Goal: Task Accomplishment & Management: Use online tool/utility

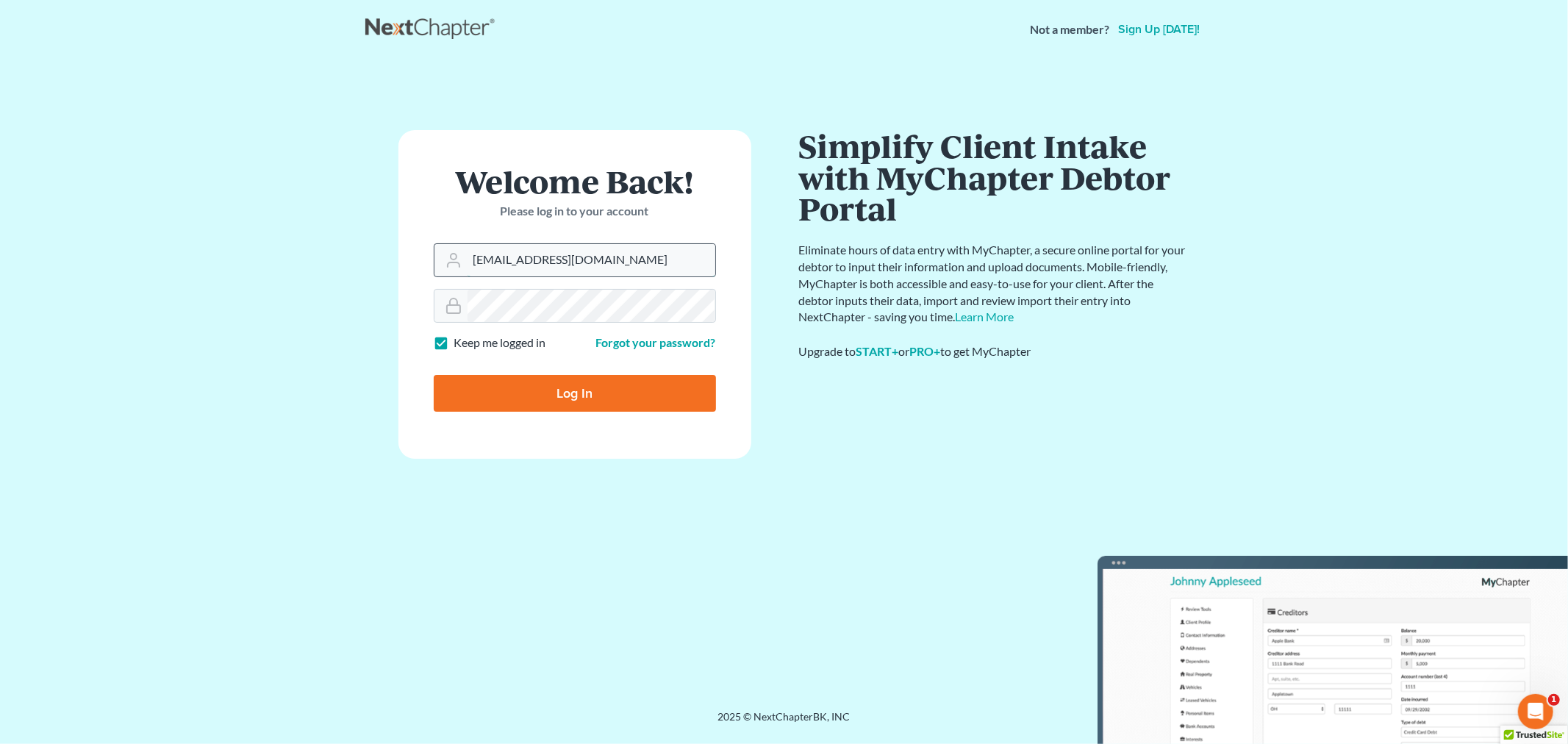
click at [622, 270] on input "allisont@newtomorrowlaw.com" at bounding box center [591, 260] width 248 height 32
type input "[PERSON_NAME][EMAIL_ADDRESS][DOMAIN_NAME]"
click at [590, 384] on input "Log In" at bounding box center [575, 393] width 283 height 37
type input "Thinking..."
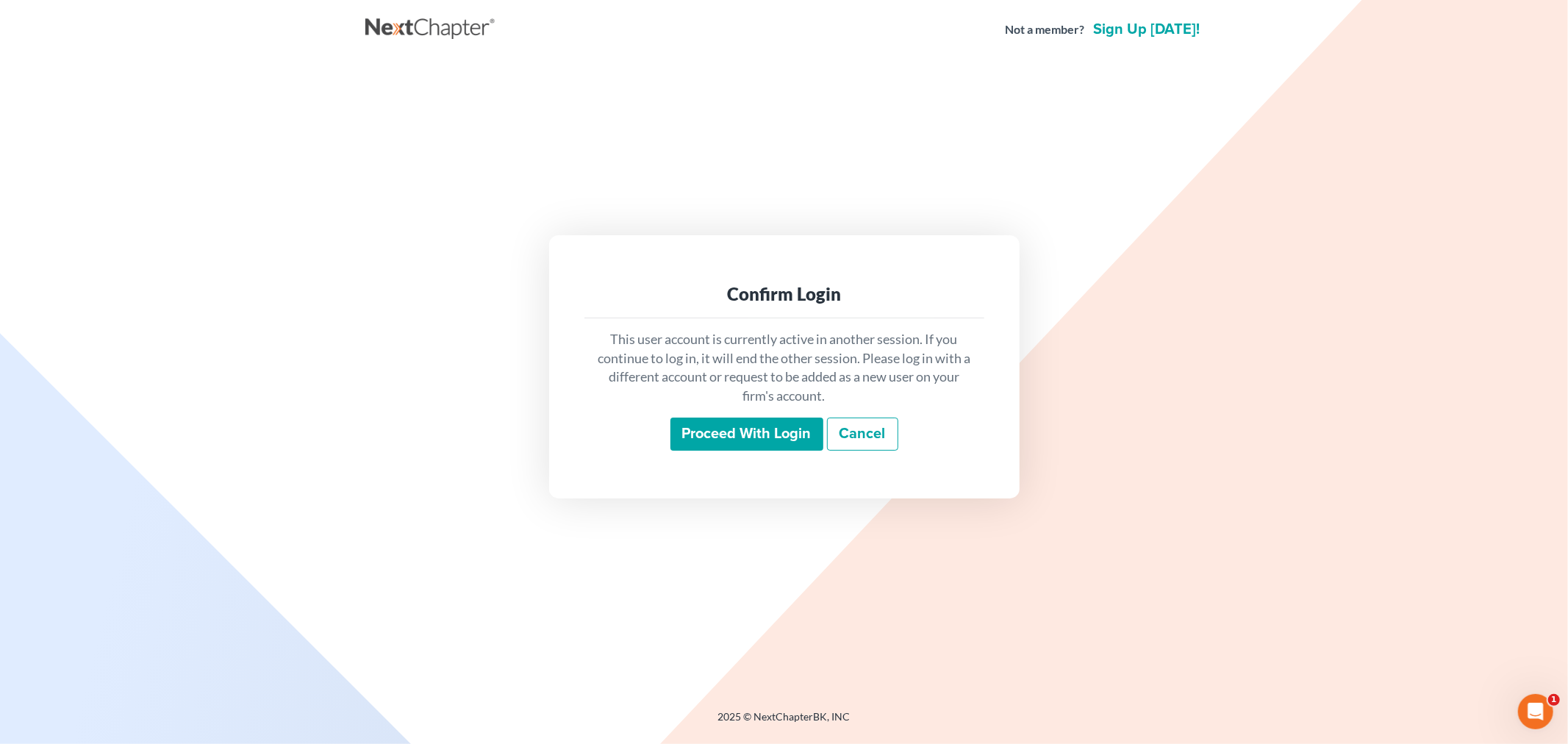
click at [763, 437] on input "Proceed with login" at bounding box center [747, 434] width 153 height 34
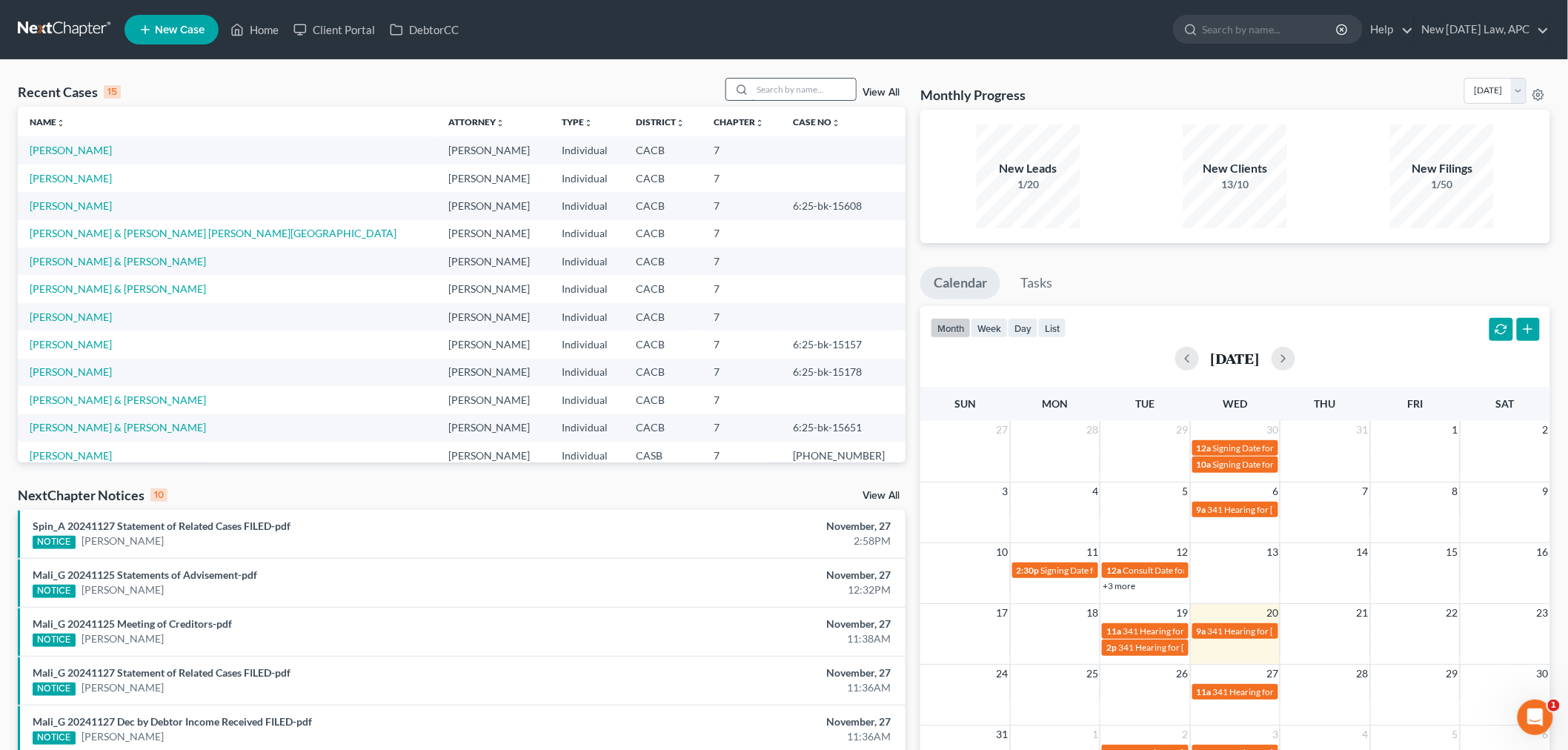
click at [779, 98] on input "search" at bounding box center [804, 89] width 104 height 22
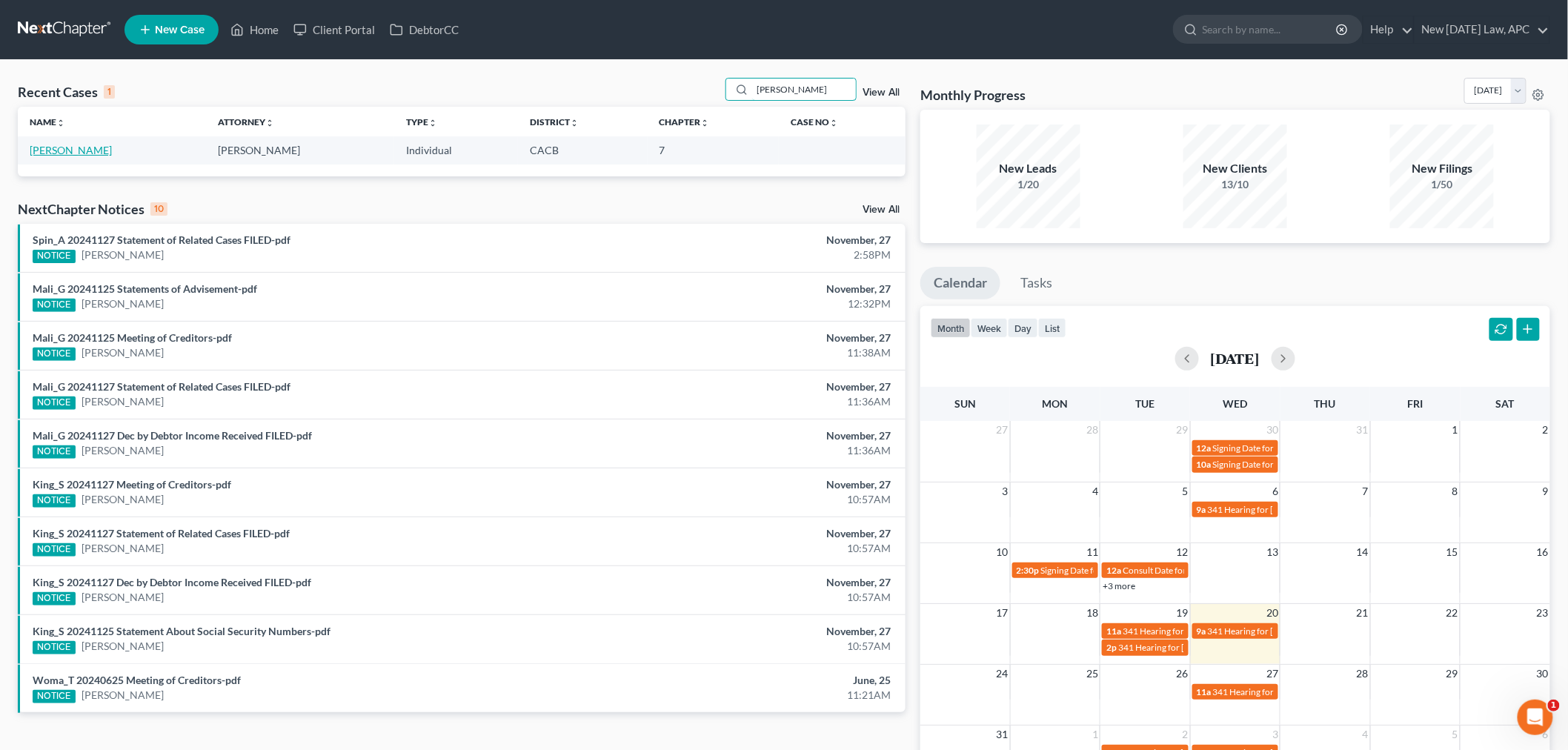
type input "Sanchez"
click at [50, 146] on link "Sanchez, Yareli" at bounding box center [71, 150] width 83 height 13
select select "5"
select select "4"
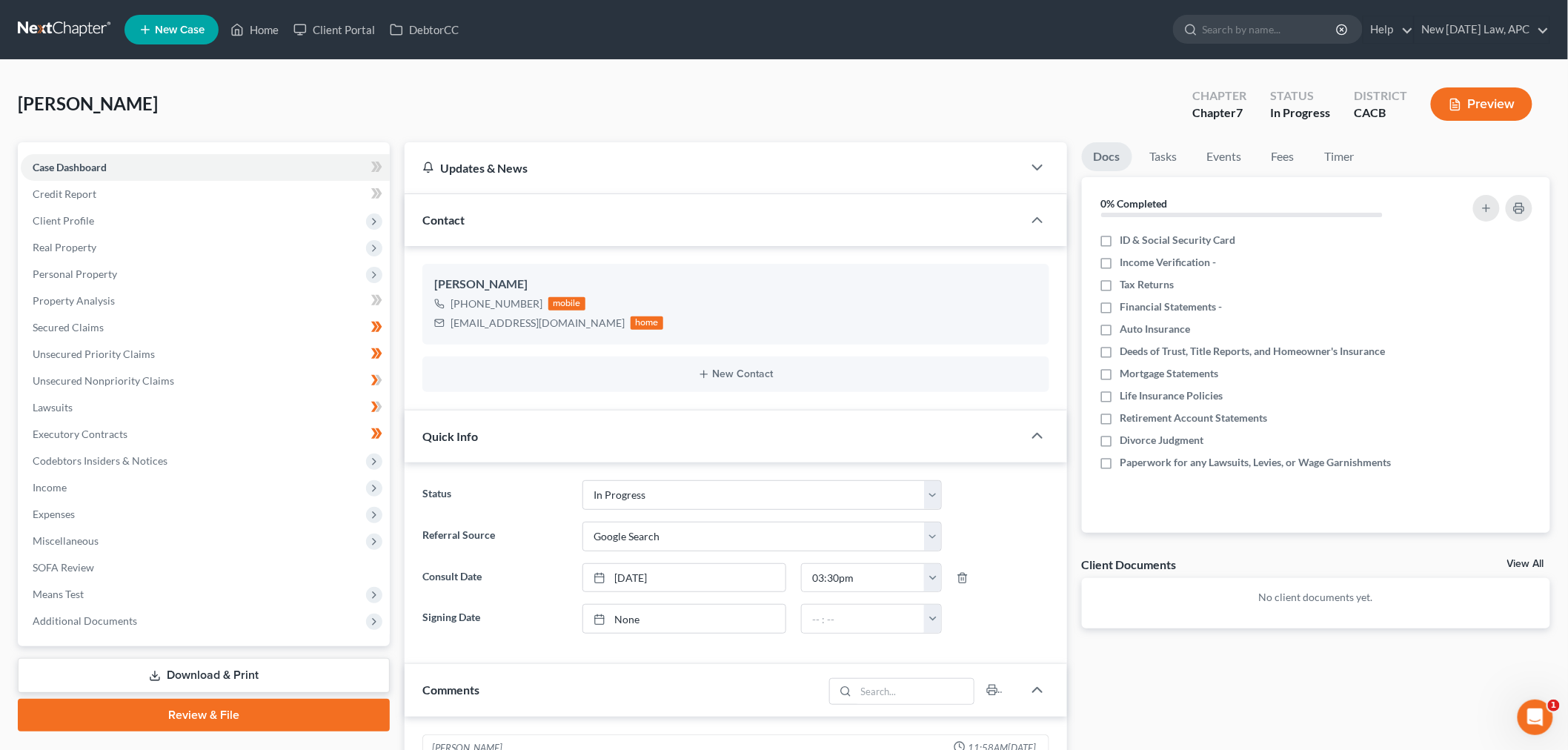
scroll to position [640, 0]
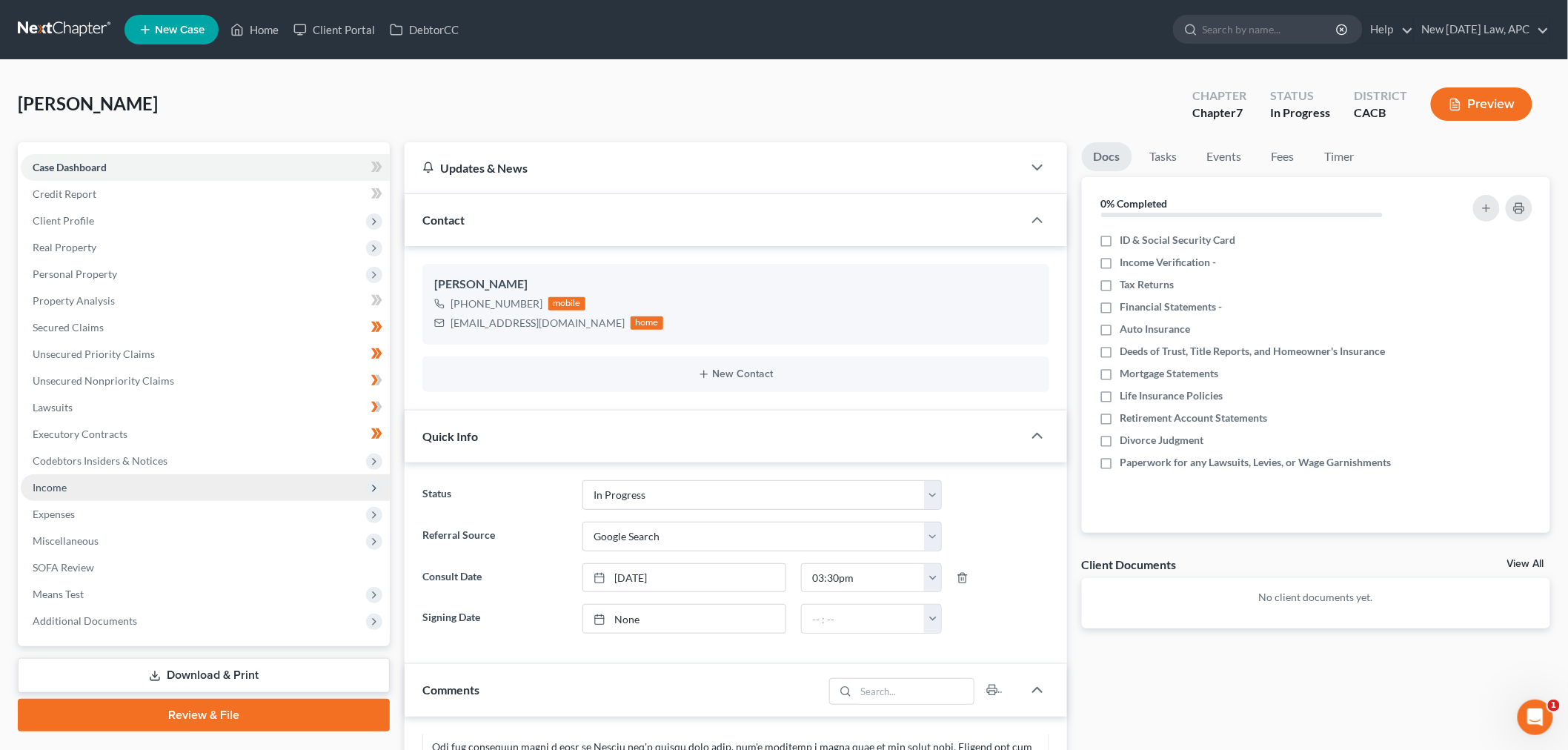
click at [104, 494] on span "Income" at bounding box center [206, 487] width 369 height 27
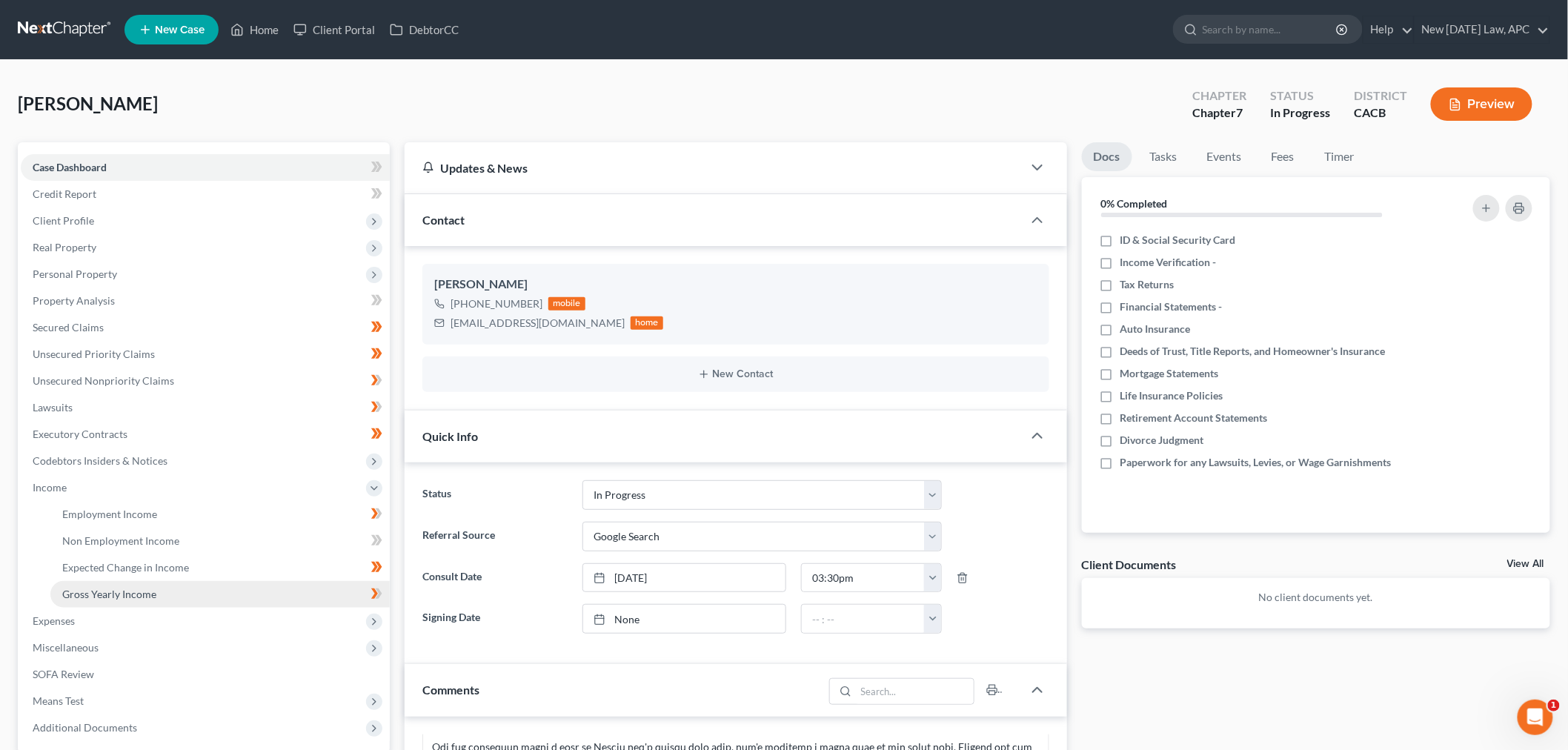
click at [146, 587] on span "Gross Yearly Income" at bounding box center [109, 594] width 94 height 13
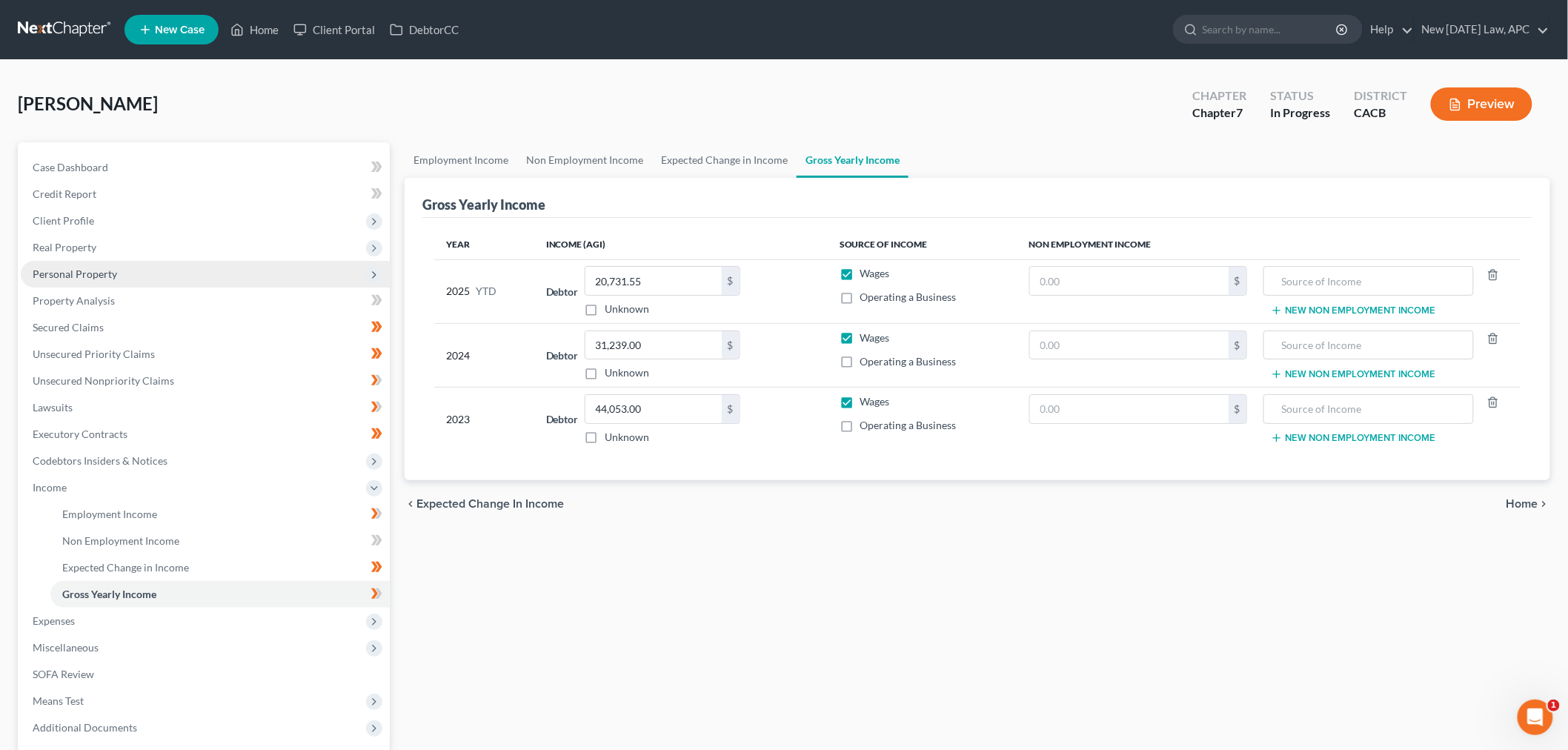
click at [87, 269] on span "Personal Property" at bounding box center [74, 274] width 84 height 13
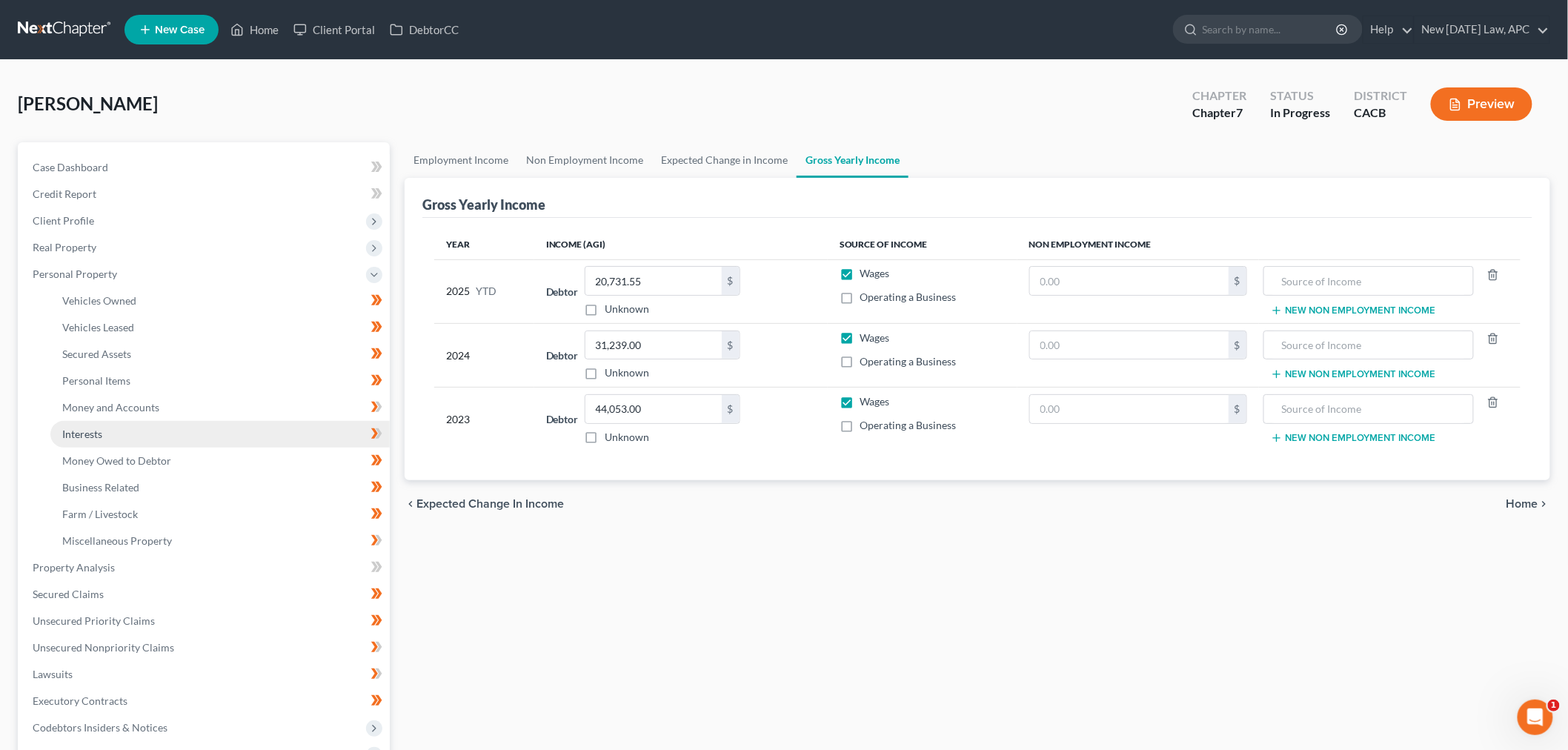
click at [110, 434] on link "Interests" at bounding box center [219, 434] width 339 height 27
